Goal: Task Accomplishment & Management: Use online tool/utility

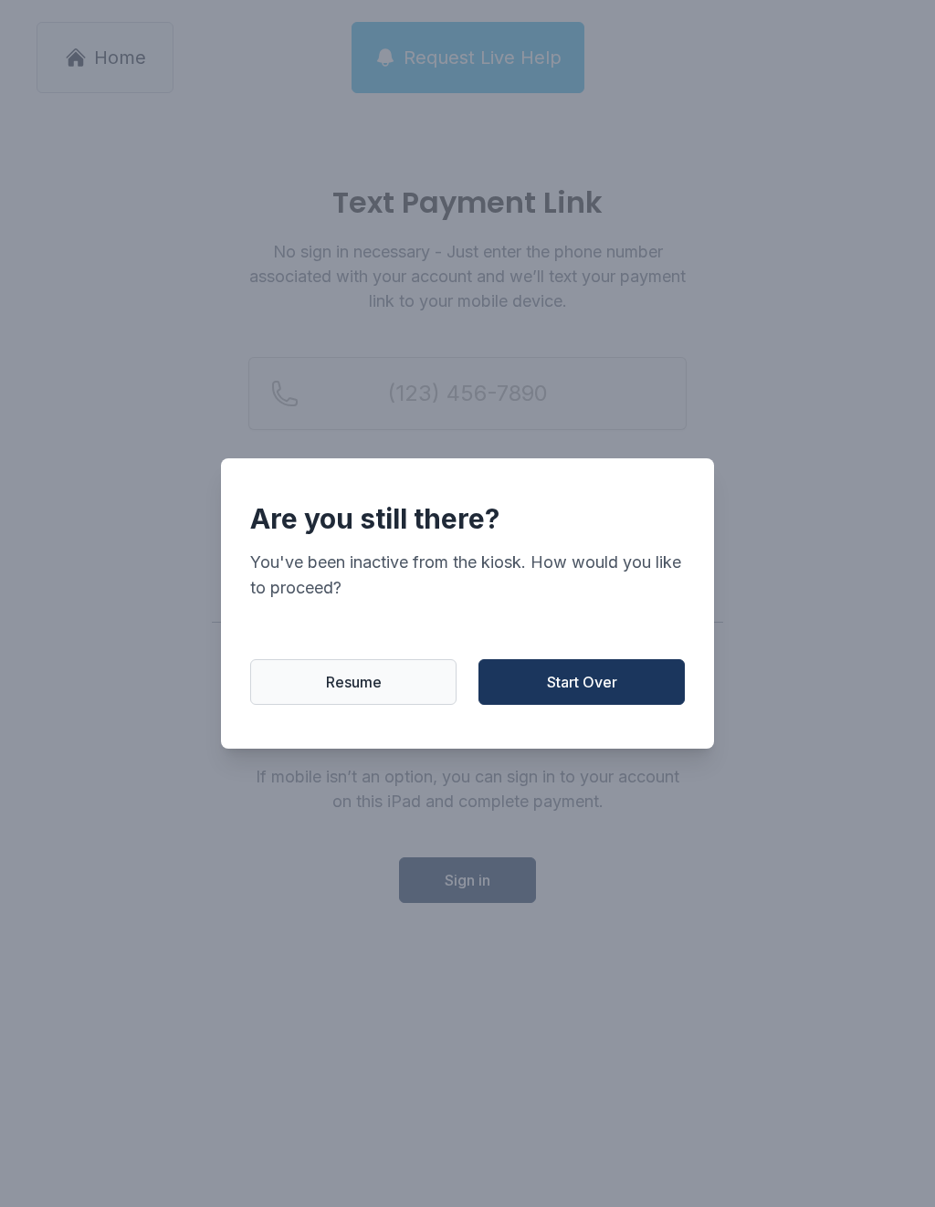
click at [585, 682] on span "Start Over" at bounding box center [582, 682] width 70 height 22
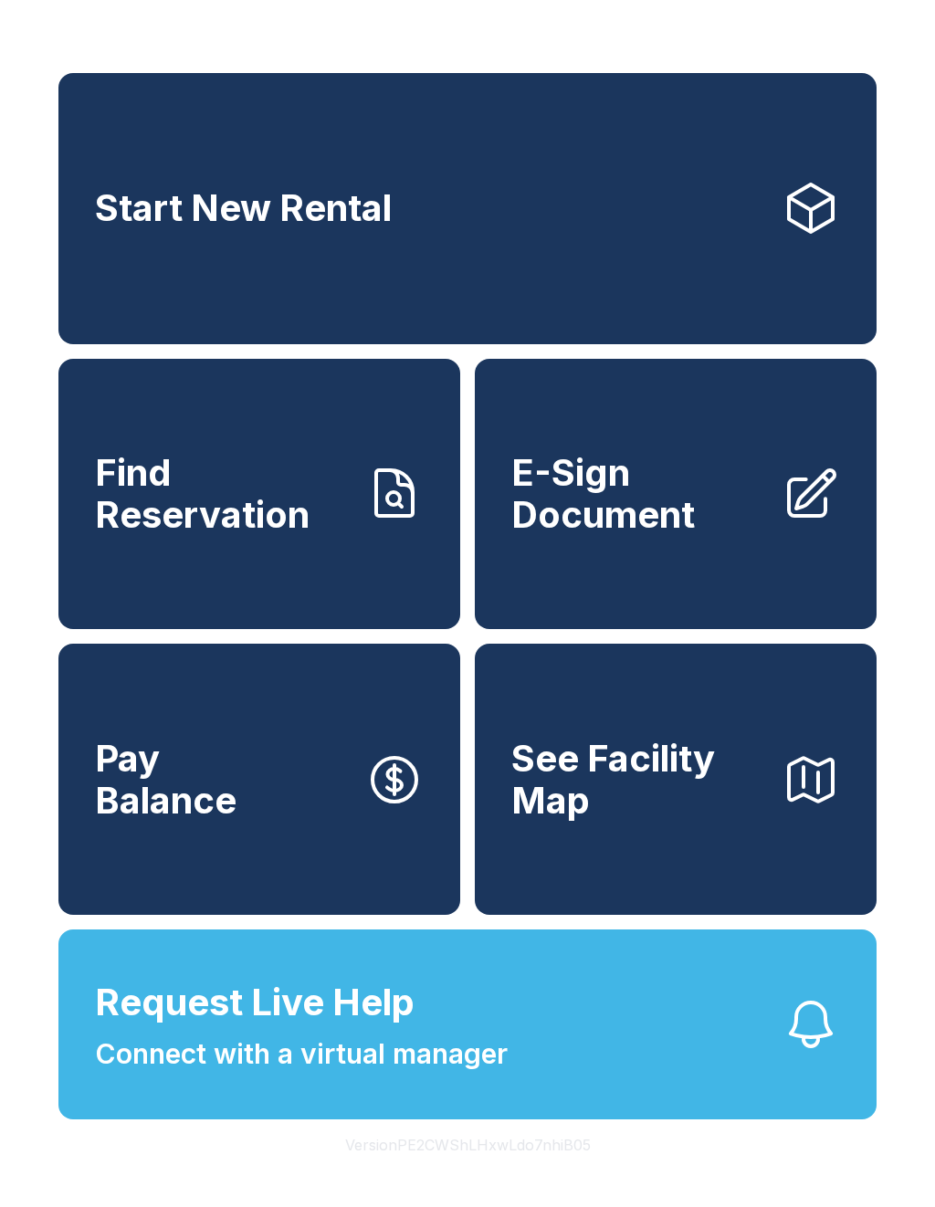
click at [722, 507] on span "E-Sign Document" at bounding box center [639, 493] width 256 height 83
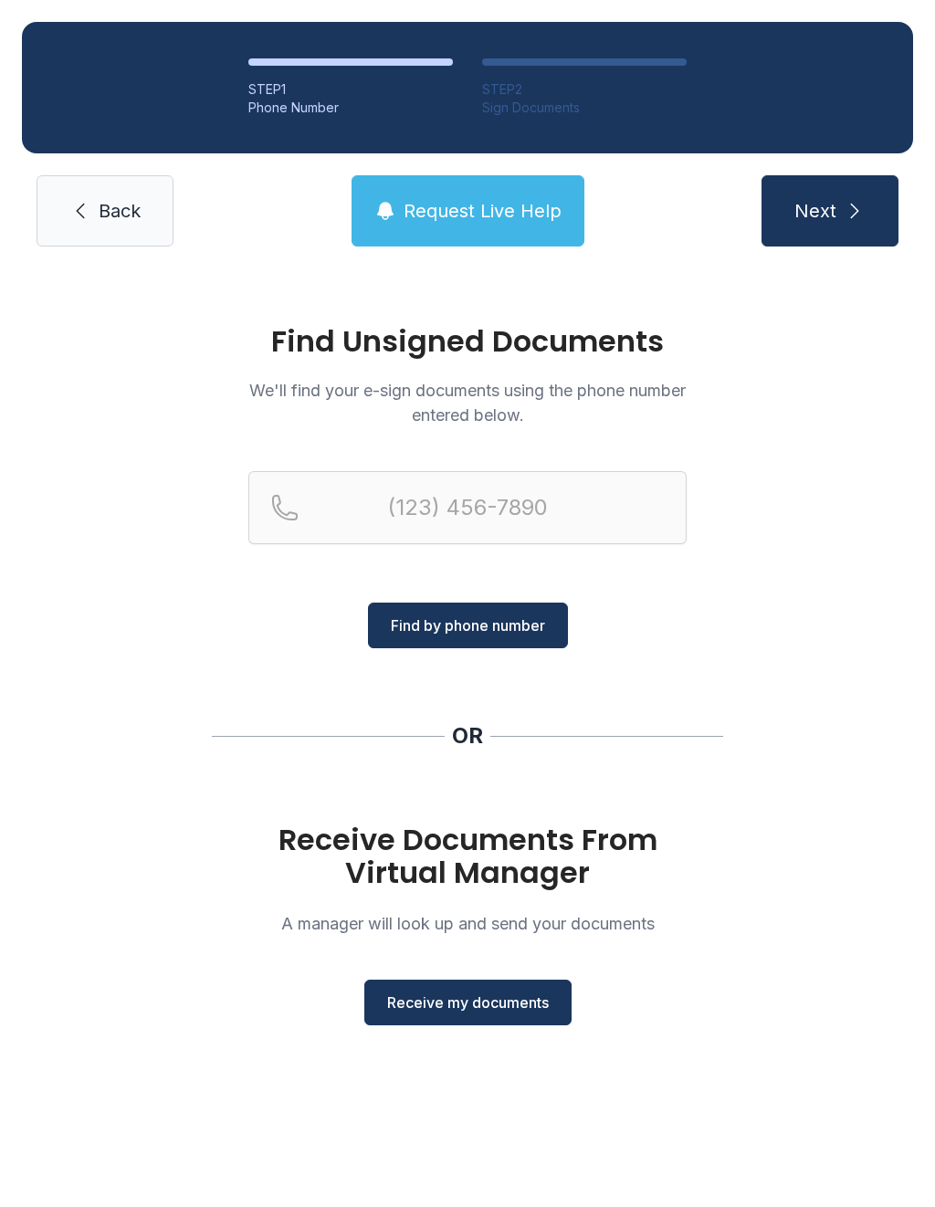
click at [500, 1006] on span "Receive my documents" at bounding box center [468, 1002] width 162 height 22
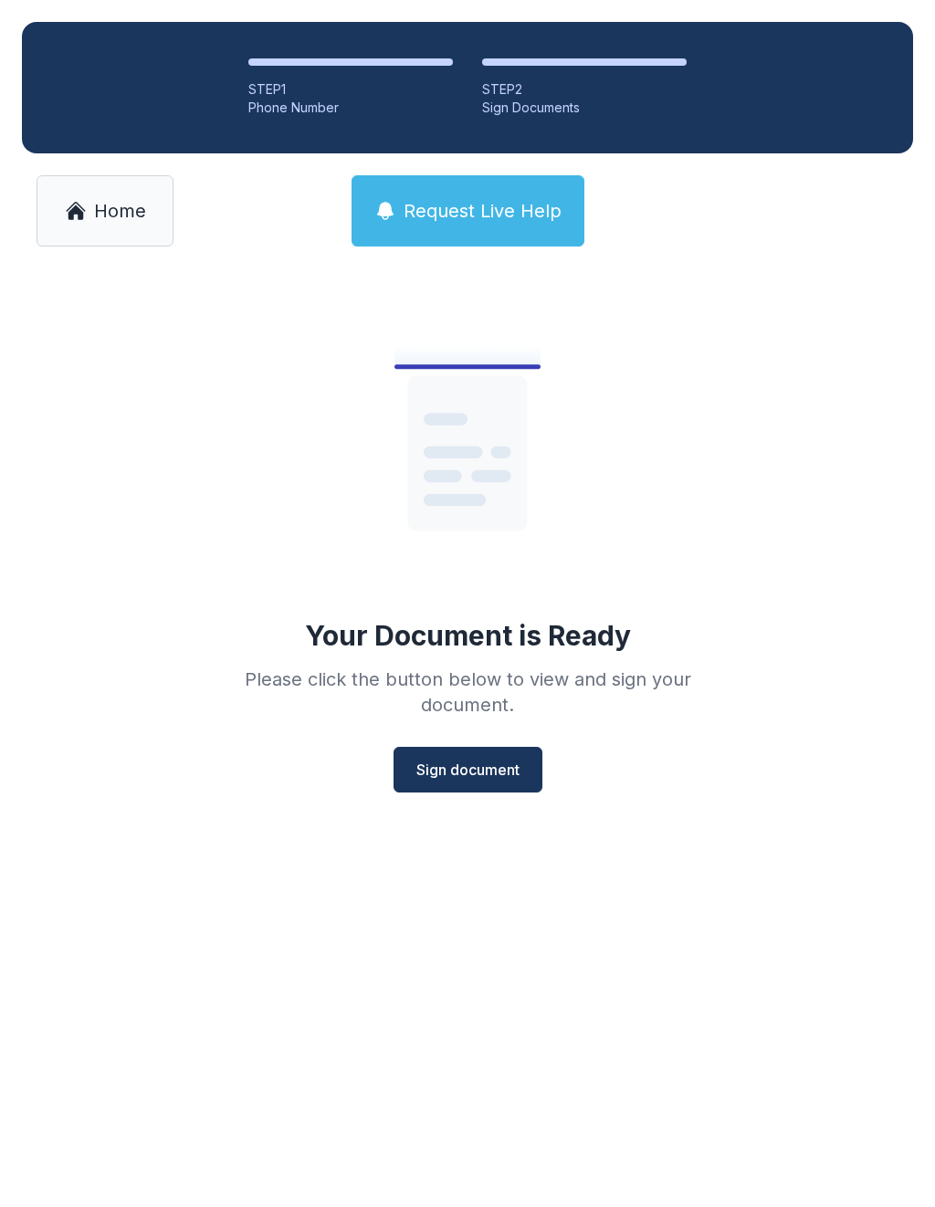
click at [472, 766] on span "Sign document" at bounding box center [467, 769] width 103 height 22
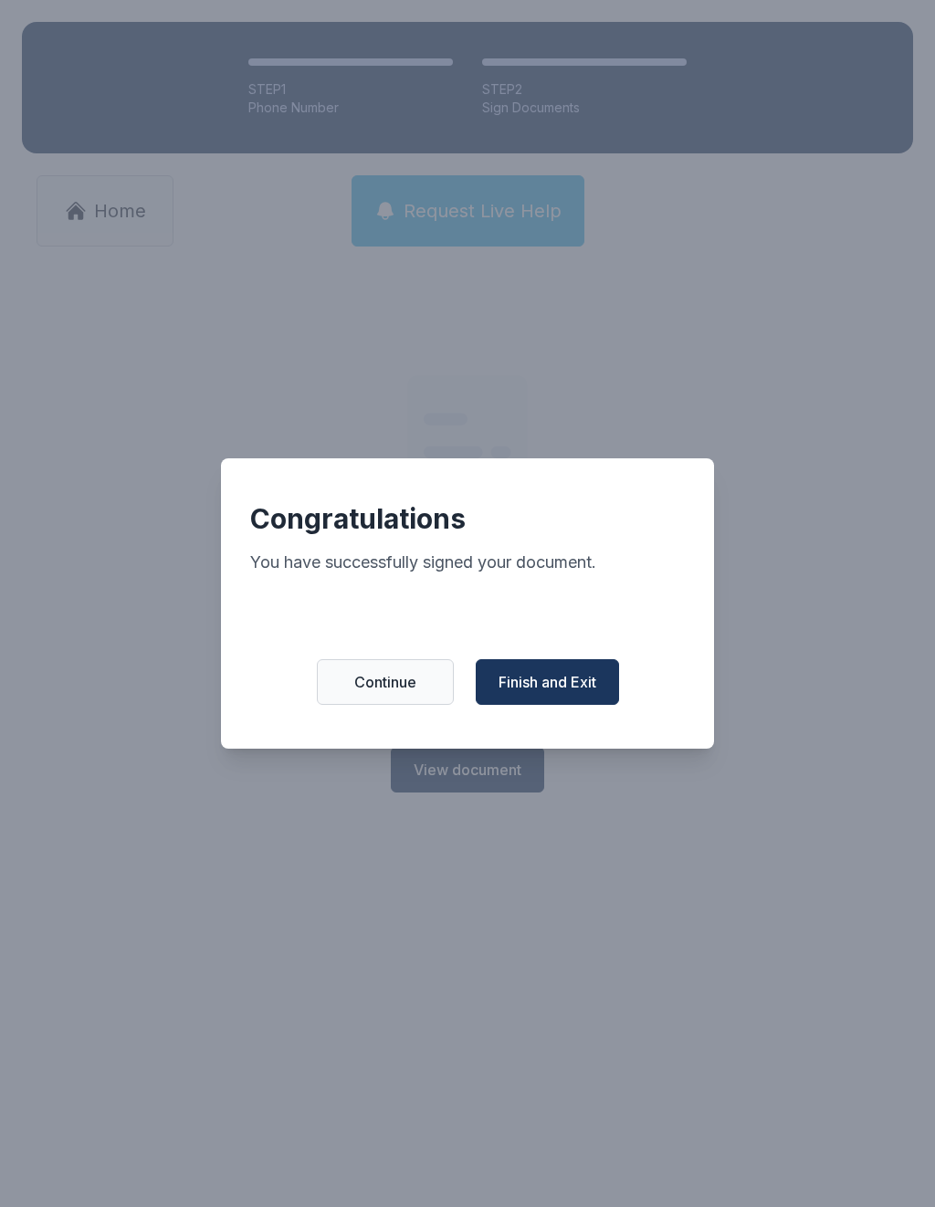
click at [559, 682] on span "Finish and Exit" at bounding box center [547, 682] width 98 height 22
